Goal: Information Seeking & Learning: Learn about a topic

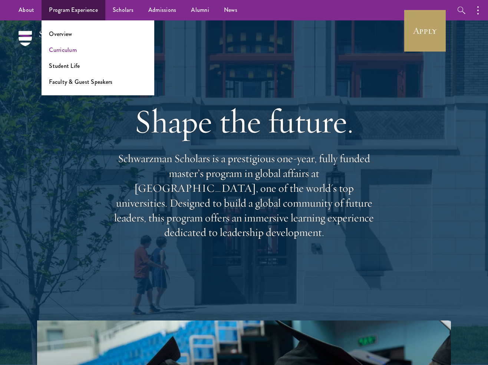
click at [70, 49] on link "Curriculum" at bounding box center [63, 50] width 28 height 9
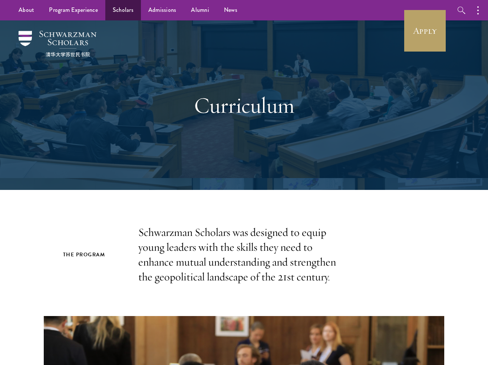
click at [129, 12] on link "Scholars" at bounding box center [123, 10] width 36 height 20
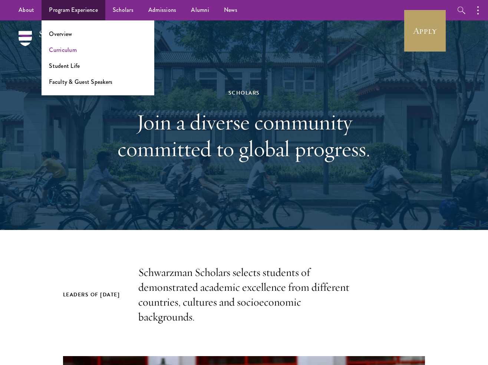
click at [70, 46] on link "Curriculum" at bounding box center [63, 50] width 28 height 9
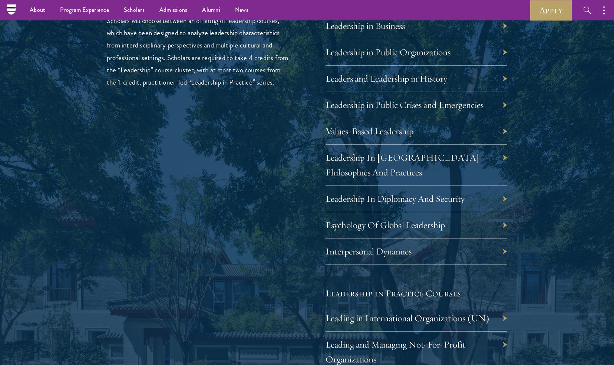
scroll to position [1276, 0]
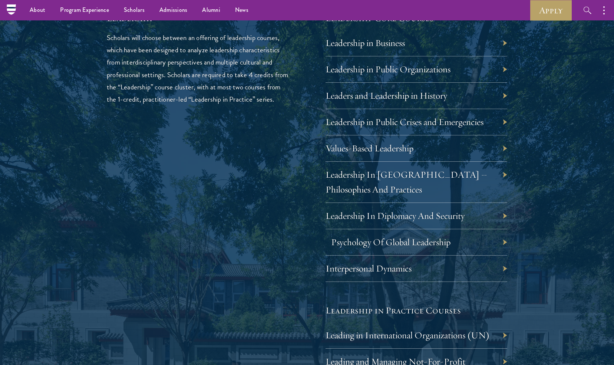
click at [438, 239] on link "Psychology Of Global Leadership" at bounding box center [390, 242] width 119 height 12
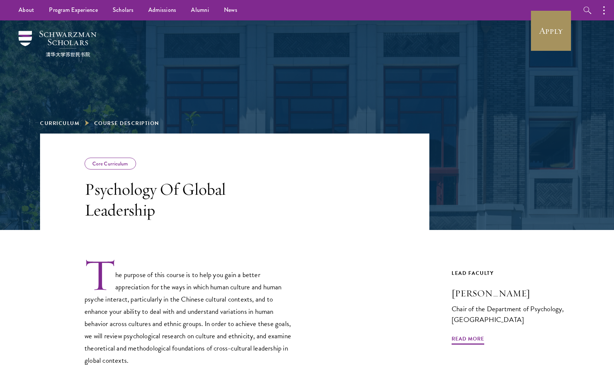
click at [553, 35] on link "Apply" at bounding box center [552, 31] width 42 height 42
